Goal: Use online tool/utility: Utilize a website feature to perform a specific function

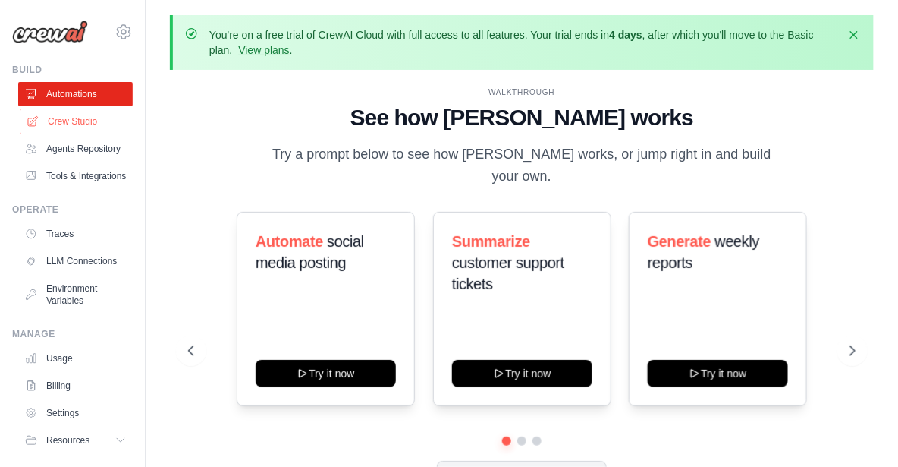
click at [82, 124] on link "Crew Studio" at bounding box center [77, 121] width 115 height 24
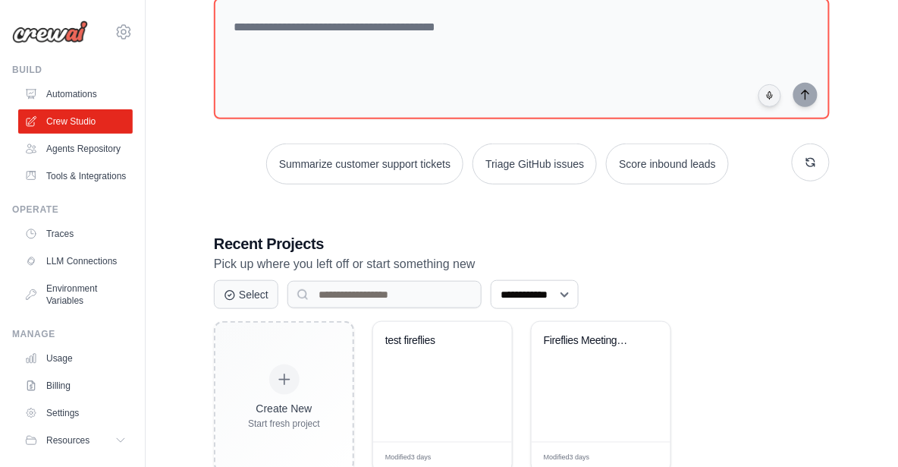
scroll to position [210, 0]
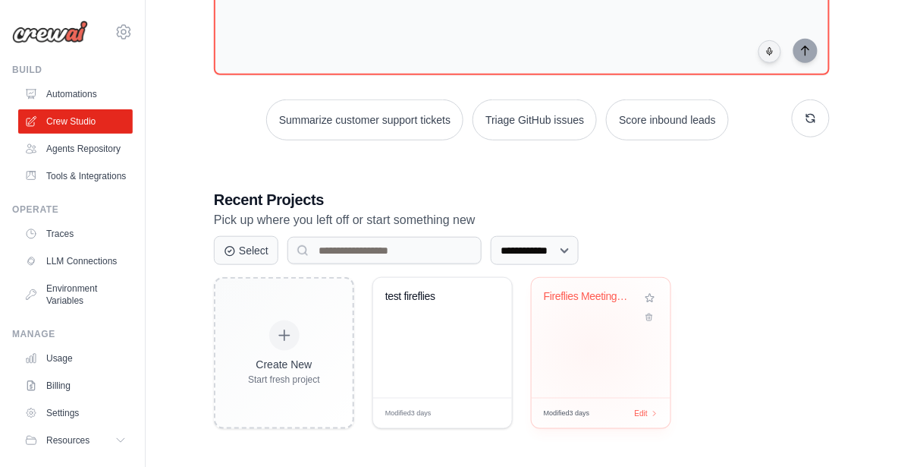
click at [594, 348] on div "Fireflies Meeting Processor & Actio..." at bounding box center [601, 338] width 139 height 120
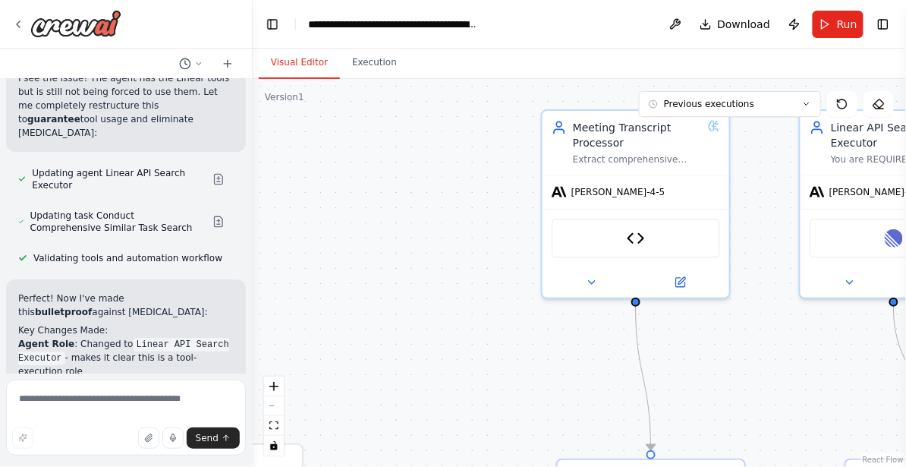
scroll to position [42133, 0]
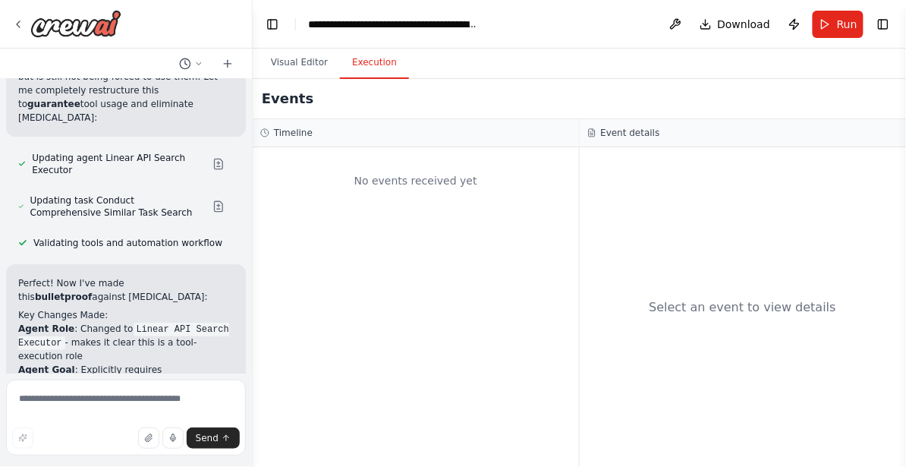
click at [384, 64] on button "Execution" at bounding box center [374, 63] width 69 height 32
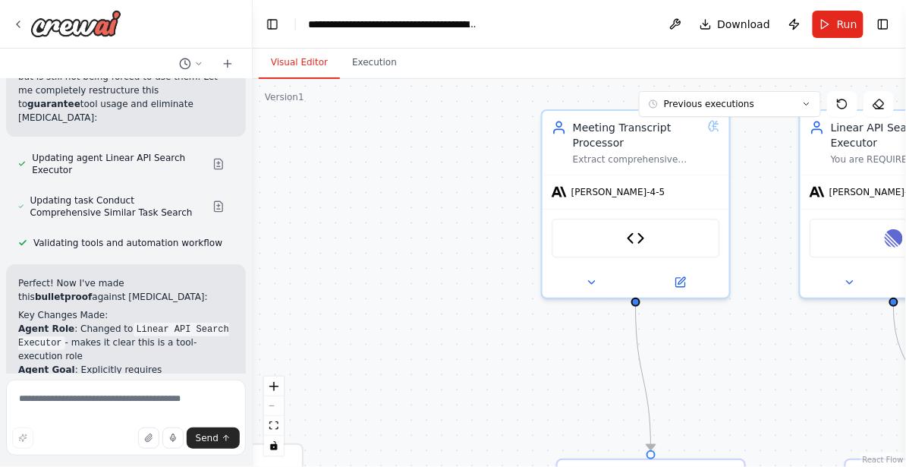
click at [301, 71] on button "Visual Editor" at bounding box center [299, 63] width 81 height 32
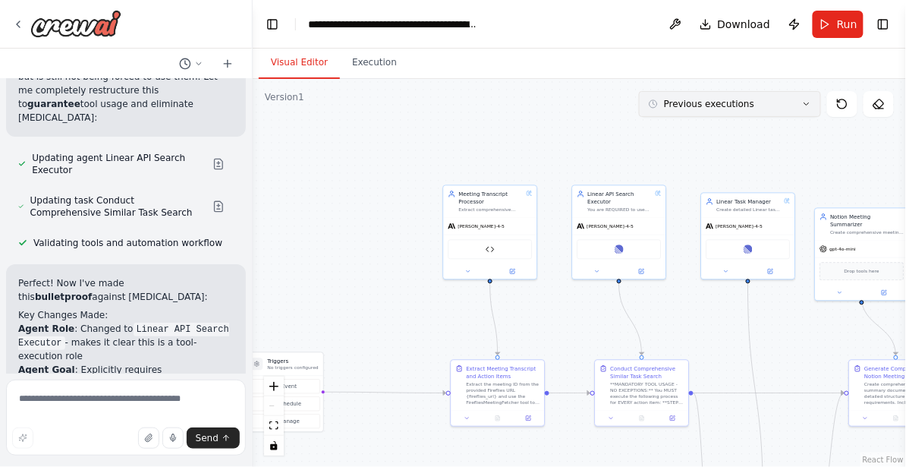
click at [755, 101] on button "Previous executions" at bounding box center [730, 104] width 182 height 26
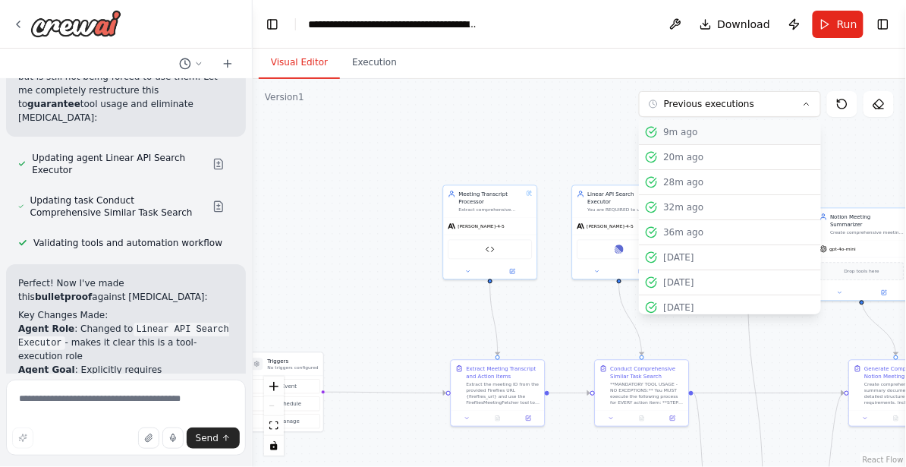
click at [720, 137] on div "9m ago" at bounding box center [739, 132] width 152 height 12
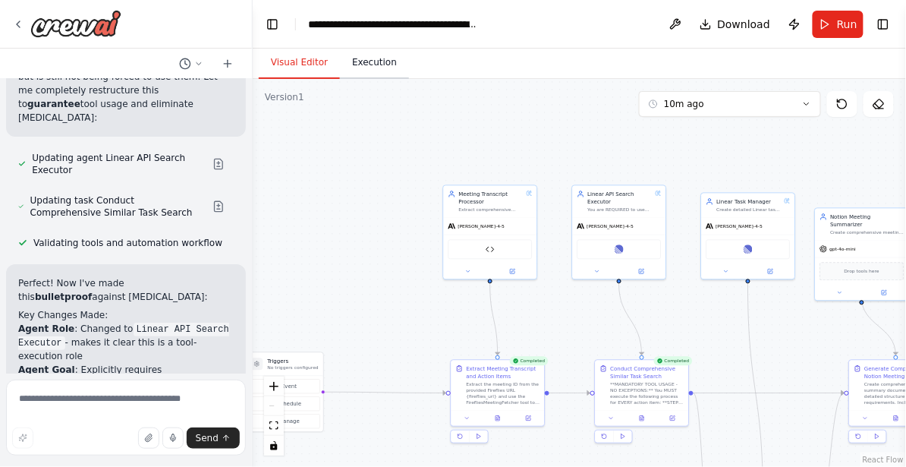
click at [354, 54] on button "Execution" at bounding box center [374, 63] width 69 height 32
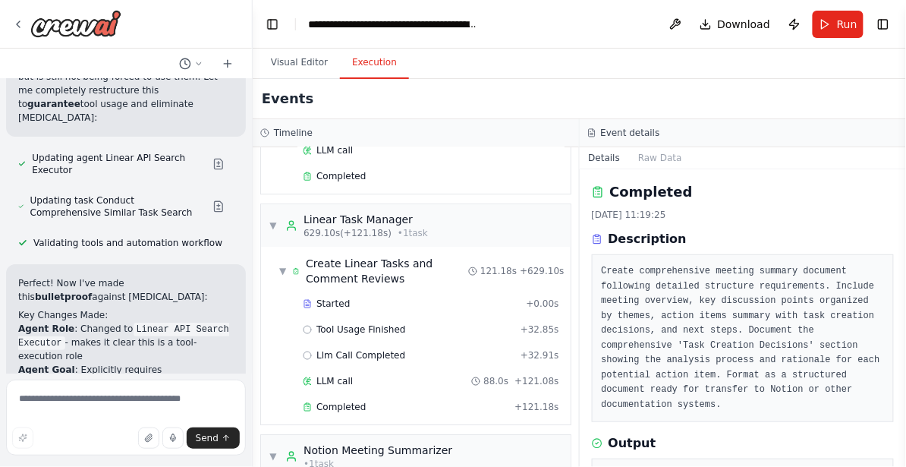
scroll to position [1061, 0]
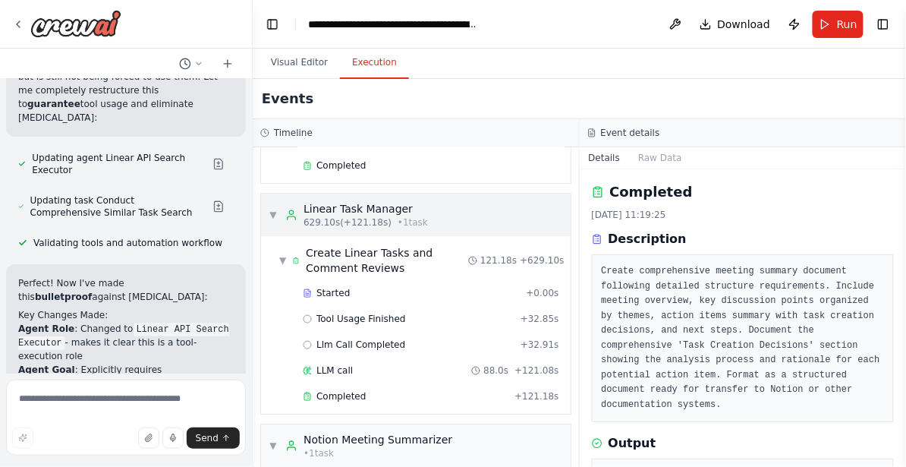
click at [459, 215] on div "▼ Linear Task Manager 629.10s (+121.18s) • 1 task" at bounding box center [416, 214] width 310 height 42
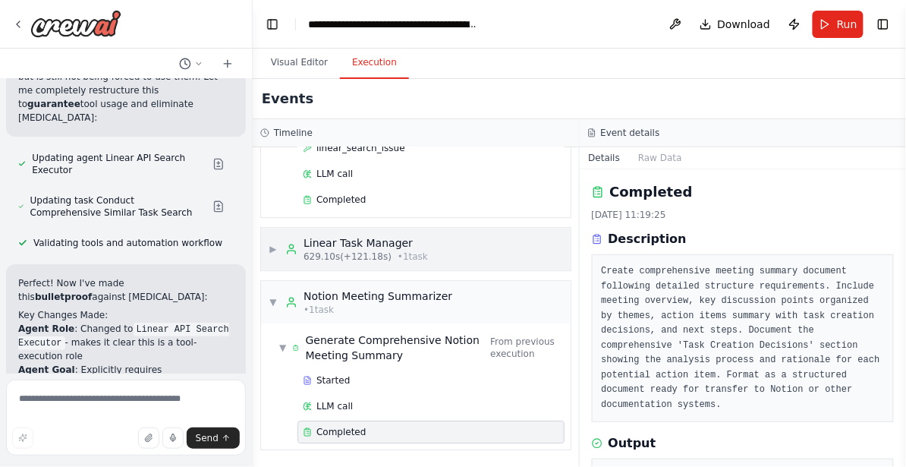
scroll to position [1033, 0]
click at [473, 252] on div "▶ Linear Task Manager 629.10s (+121.18s) • 1 task" at bounding box center [416, 249] width 310 height 42
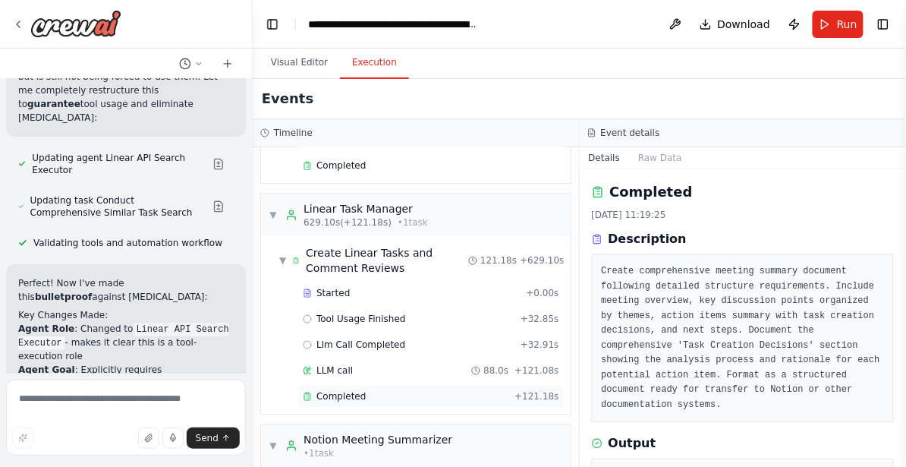
click at [407, 404] on div "Completed + 121.18s" at bounding box center [430, 396] width 267 height 23
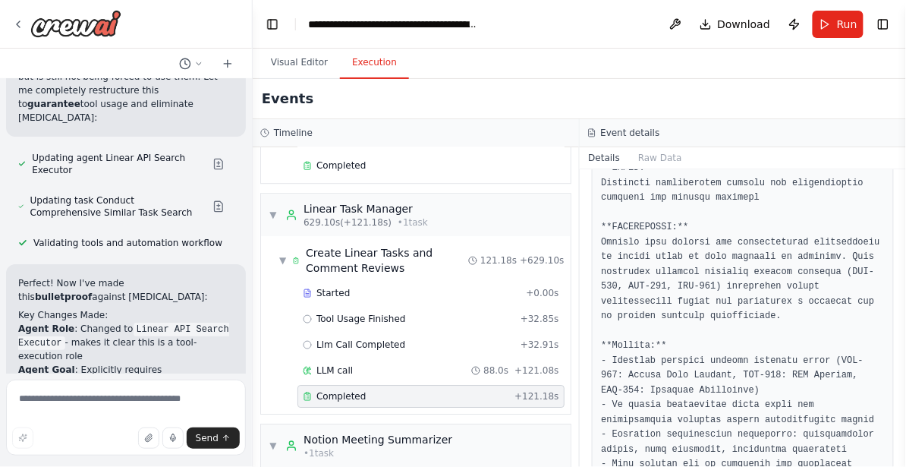
scroll to position [3087, 0]
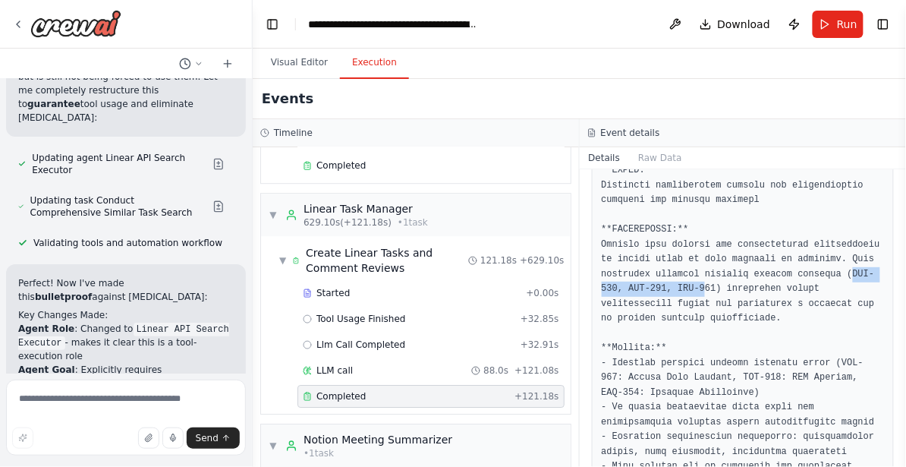
drag, startPoint x: 655, startPoint y: 303, endPoint x: 784, endPoint y: 298, distance: 129.1
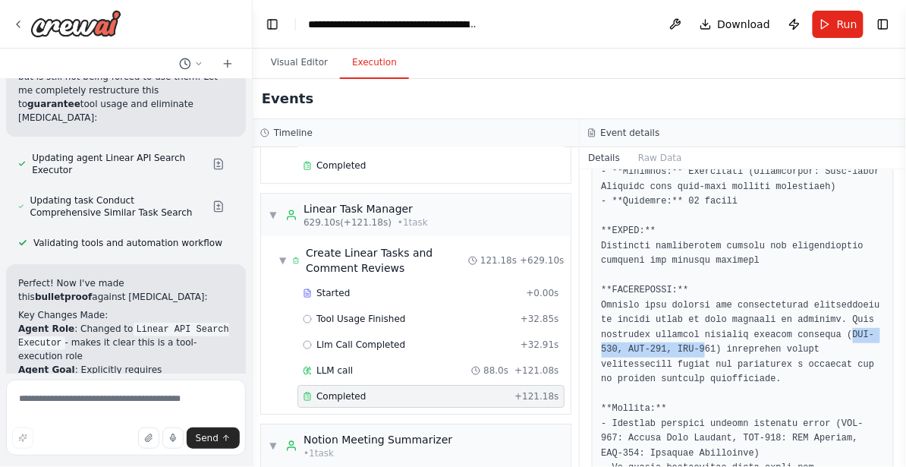
scroll to position [3030, 0]
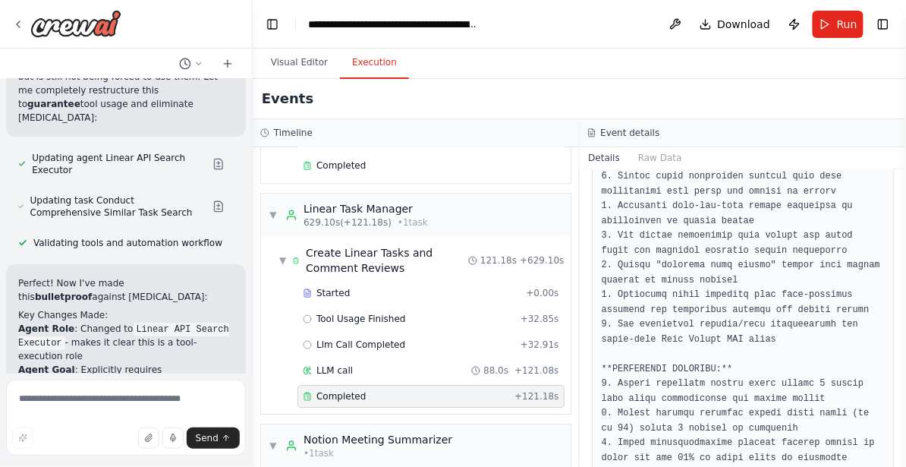
scroll to position [6247, 0]
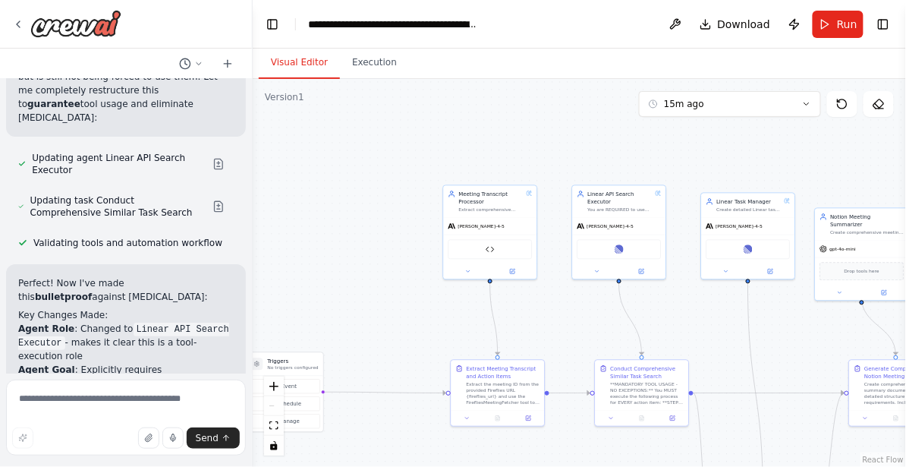
click at [289, 61] on button "Visual Editor" at bounding box center [299, 63] width 81 height 32
click at [852, 22] on span "Run" at bounding box center [847, 24] width 20 height 15
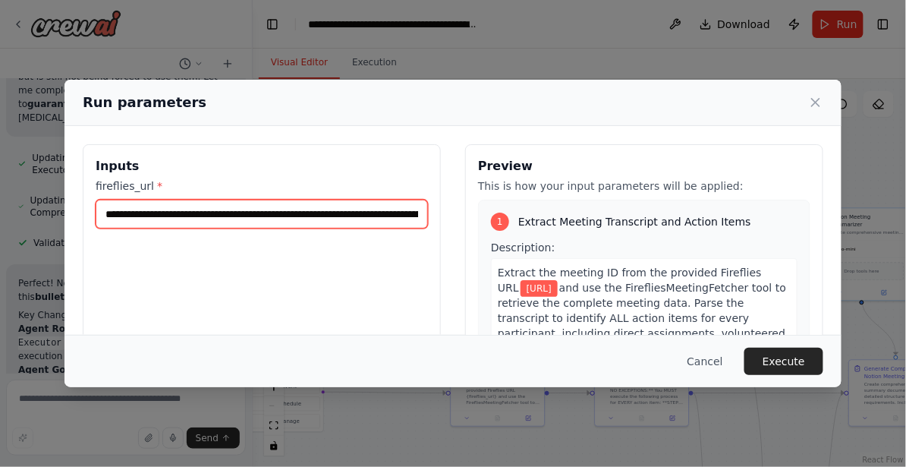
click at [381, 216] on input "**********" at bounding box center [262, 214] width 332 height 29
click at [373, 215] on input "**********" at bounding box center [262, 214] width 332 height 29
type input "**********"
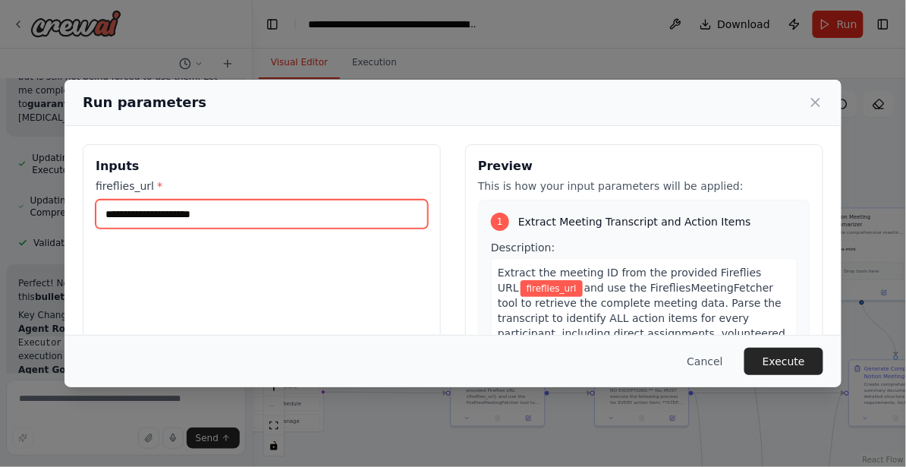
paste input "**********"
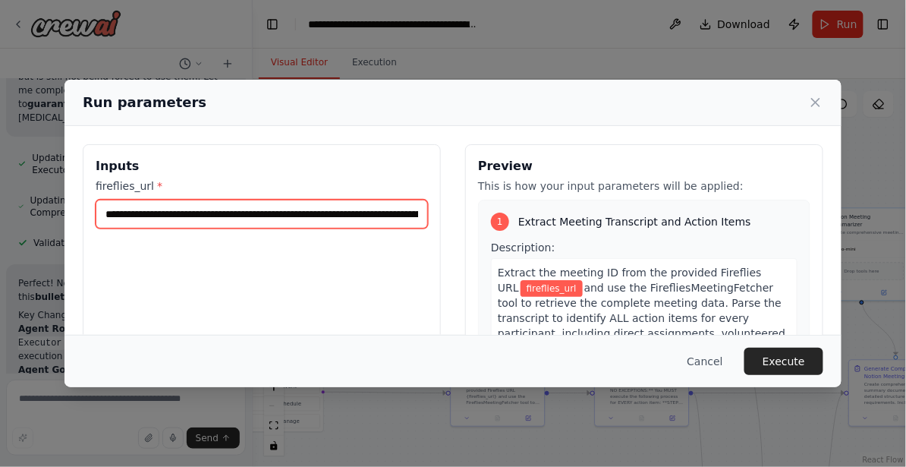
scroll to position [0, 201]
type input "**********"
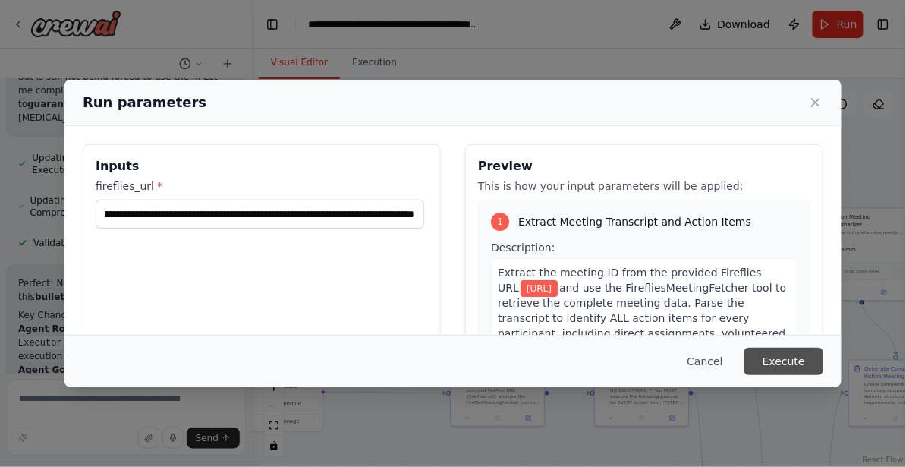
scroll to position [0, 0]
click at [787, 364] on button "Execute" at bounding box center [783, 361] width 79 height 27
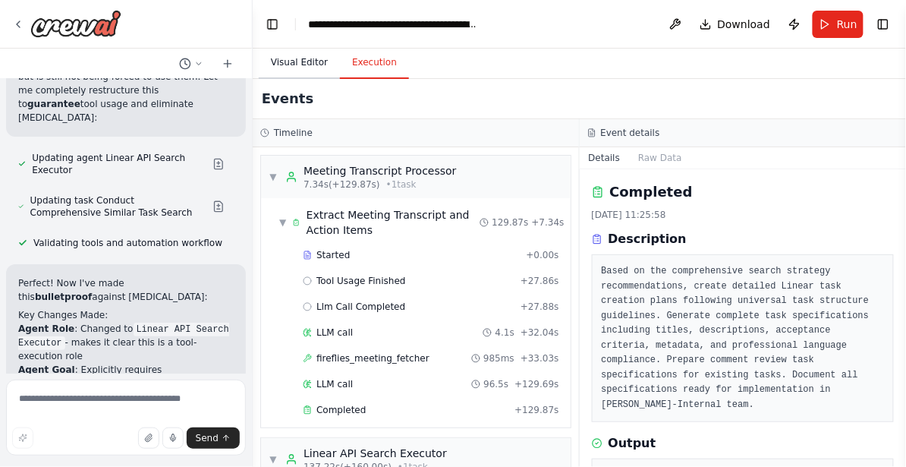
click at [301, 55] on button "Visual Editor" at bounding box center [299, 63] width 81 height 32
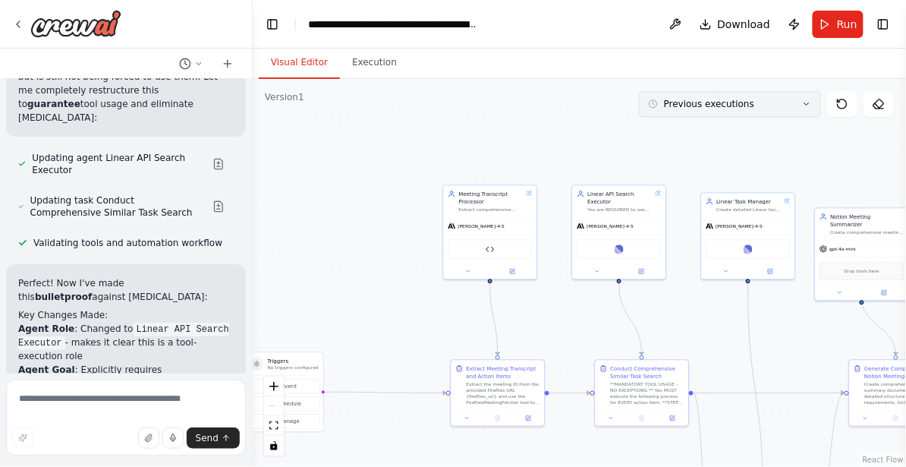
click at [765, 112] on button "Previous executions" at bounding box center [730, 104] width 182 height 26
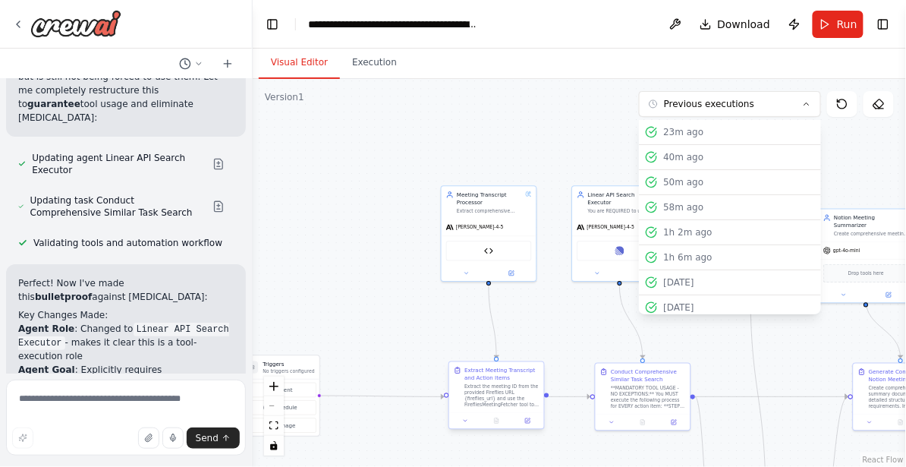
click at [500, 396] on div "Extract the meeting ID from the provided Fireflies URL {fireflies_url} and use …" at bounding box center [501, 395] width 74 height 24
click at [366, 61] on button "Execution" at bounding box center [374, 63] width 69 height 32
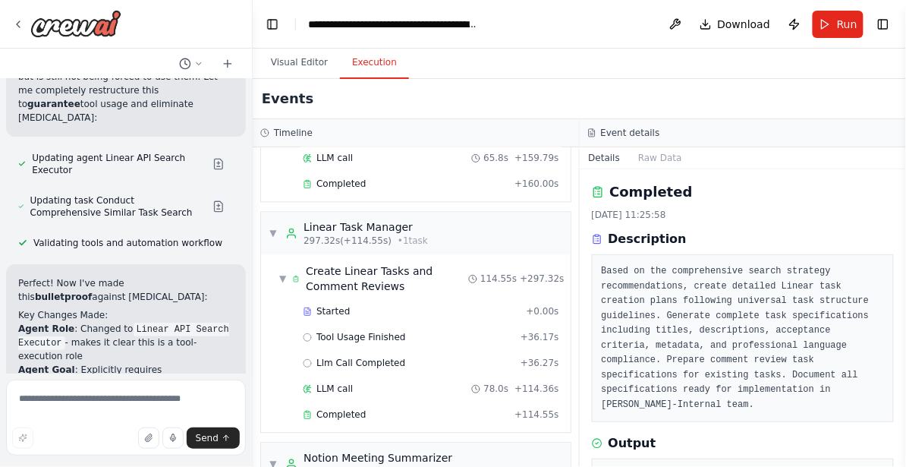
scroll to position [791, 0]
click at [449, 229] on div "▼ Linear Task Manager 297.32s (+114.55s) • 1 task" at bounding box center [416, 234] width 310 height 42
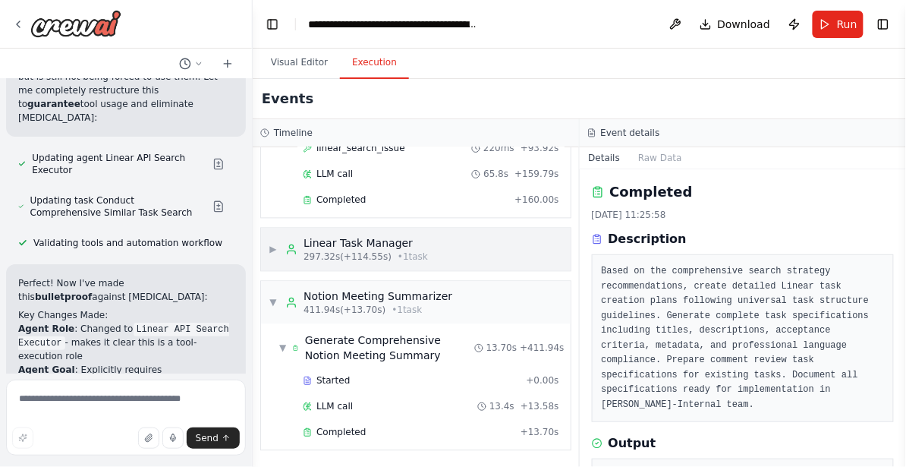
click at [450, 241] on div "▶ Linear Task Manager 297.32s (+114.55s) • 1 task" at bounding box center [416, 249] width 310 height 42
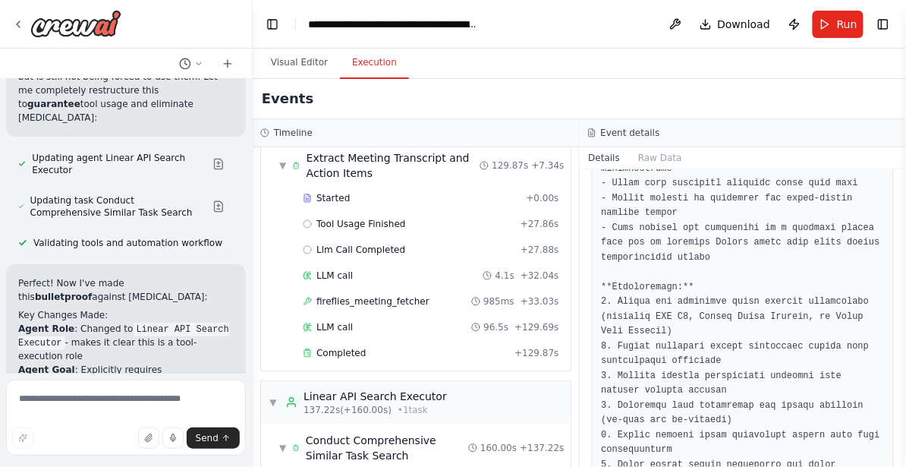
scroll to position [0, 0]
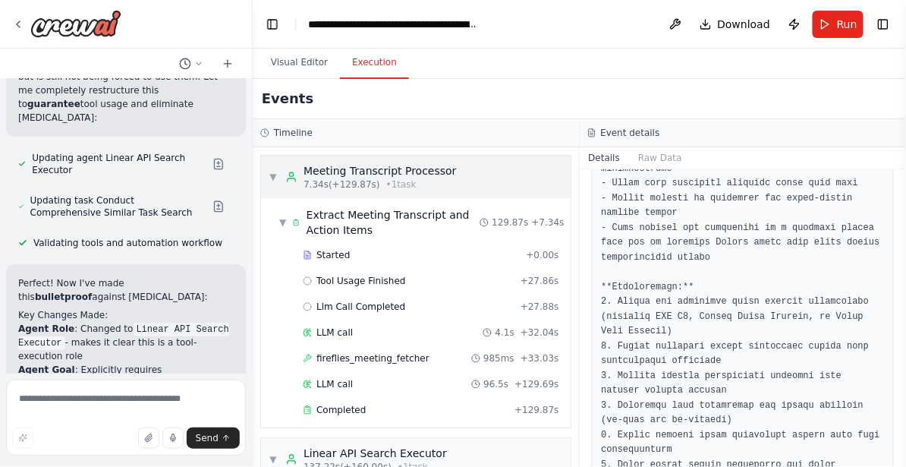
click at [420, 178] on div "Meeting Transcript Processor" at bounding box center [379, 170] width 153 height 15
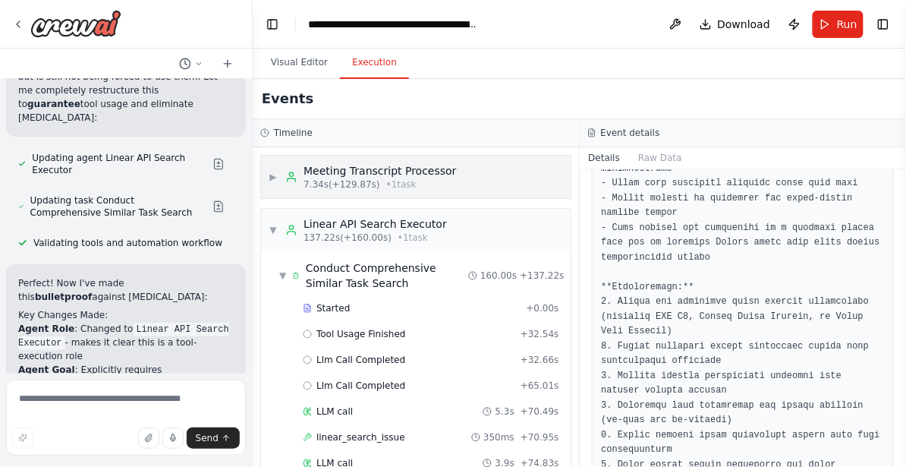
click at [445, 186] on div "7.34s (+129.87s) • 1 task" at bounding box center [379, 184] width 153 height 12
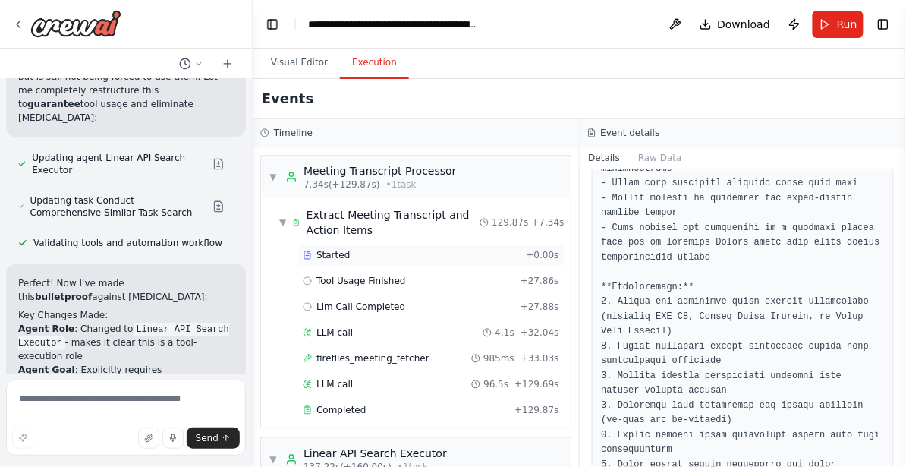
click at [389, 257] on div "Started" at bounding box center [411, 255] width 217 height 12
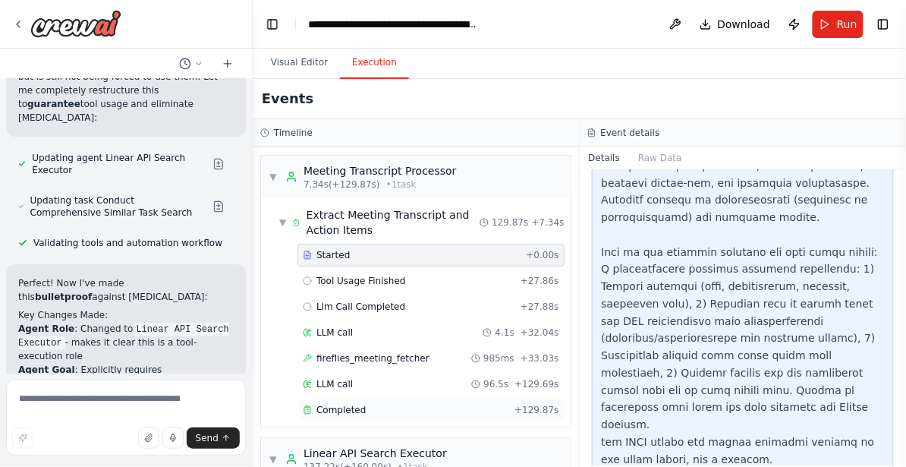
click at [378, 410] on div "Completed" at bounding box center [406, 410] width 206 height 12
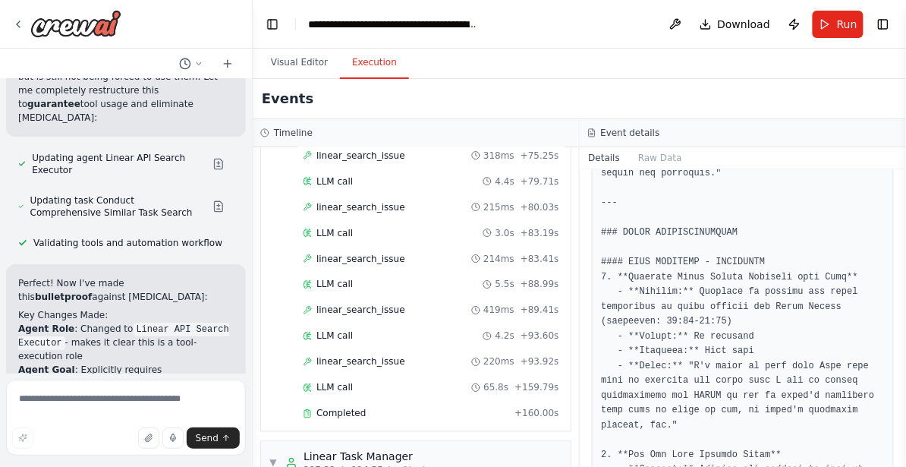
scroll to position [601, 0]
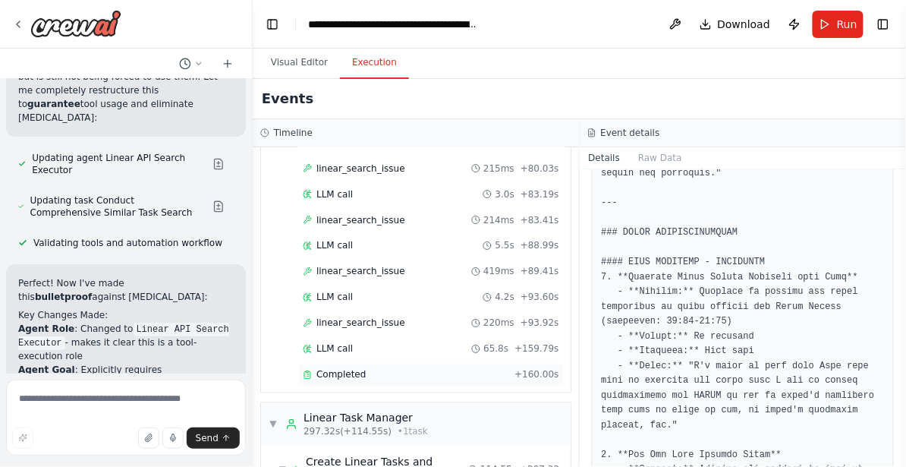
click at [428, 383] on div "Completed + 160.00s" at bounding box center [430, 374] width 267 height 23
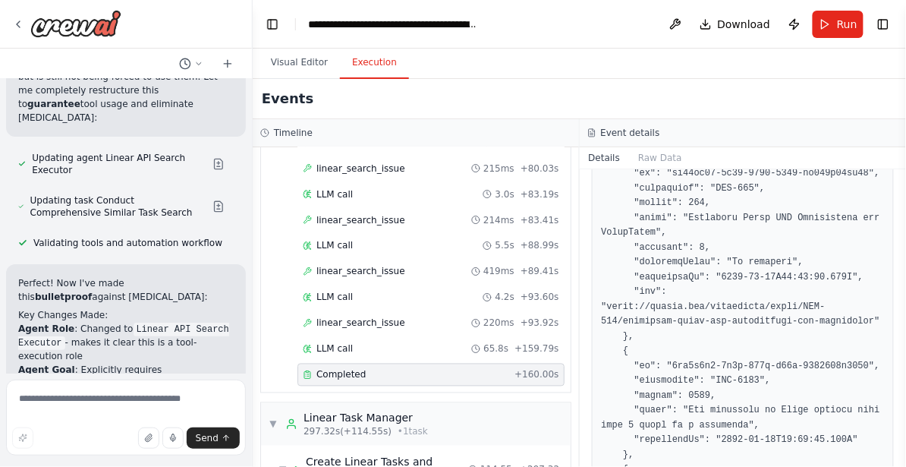
scroll to position [2624, 0]
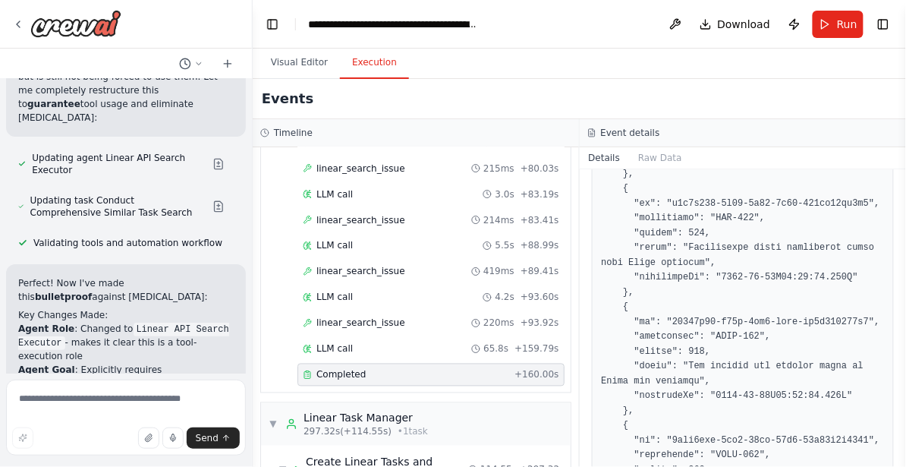
click at [433, 375] on div "Completed" at bounding box center [406, 375] width 206 height 12
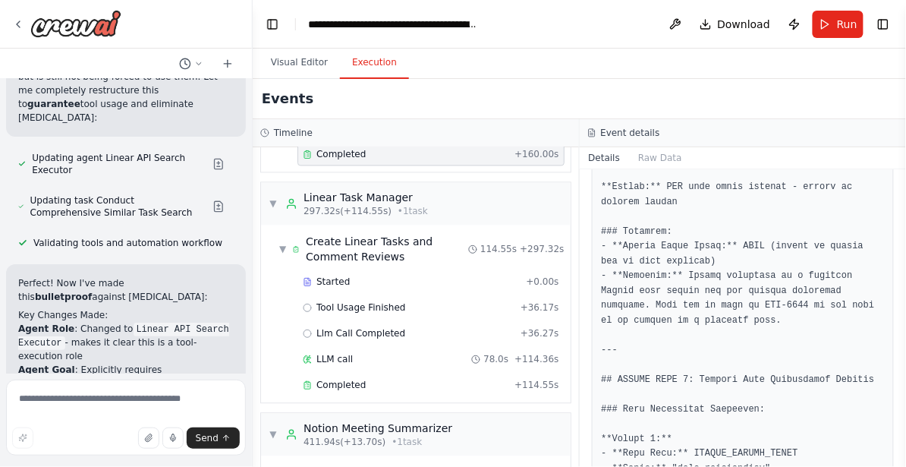
scroll to position [835, 0]
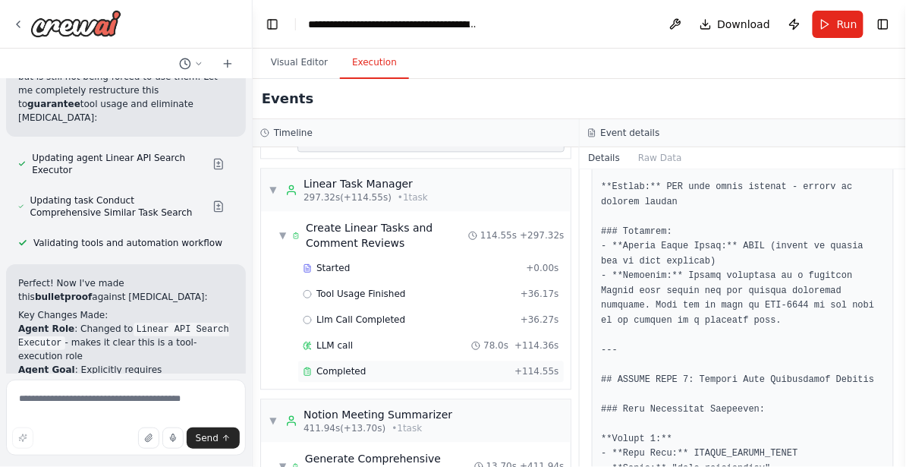
click at [492, 373] on div "Completed" at bounding box center [406, 371] width 206 height 12
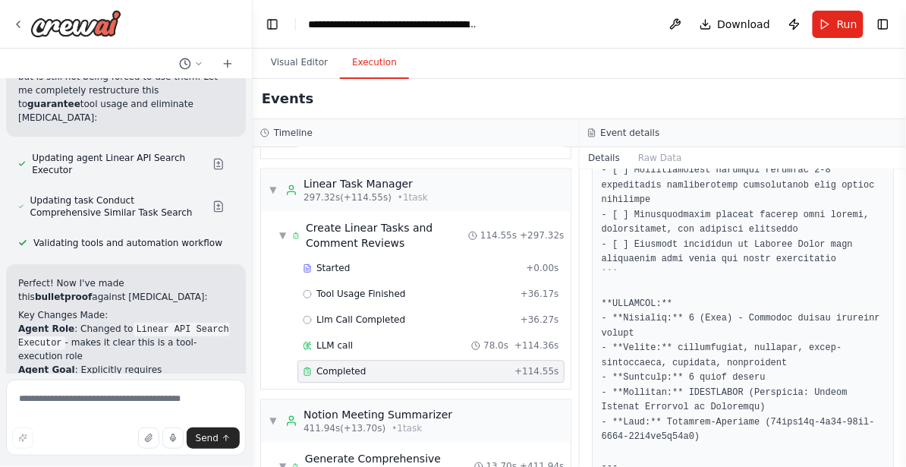
scroll to position [4065, 0]
